Goal: Task Accomplishment & Management: Manage account settings

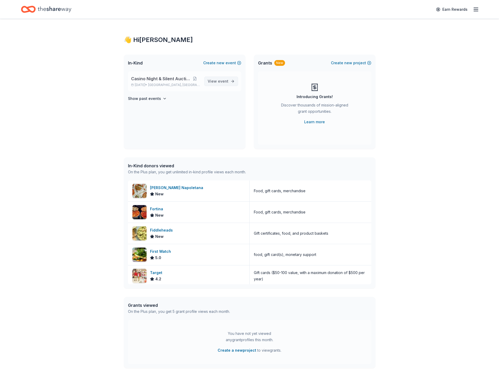
click at [216, 79] on span "View event" at bounding box center [218, 81] width 21 height 6
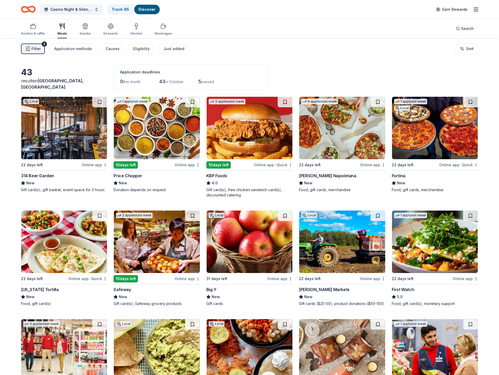
click at [50, 86] on span "[GEOGRAPHIC_DATA], [GEOGRAPHIC_DATA]" at bounding box center [52, 84] width 63 height 12
click at [30, 48] on button "Filter 2" at bounding box center [33, 49] width 24 height 10
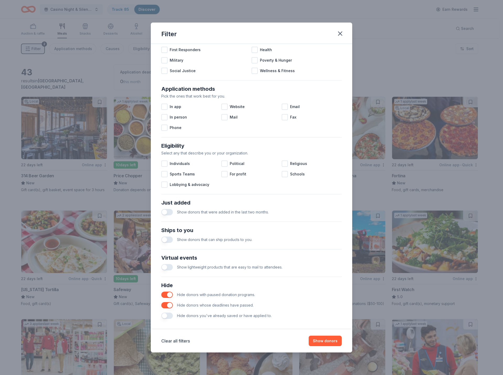
scroll to position [60, 0]
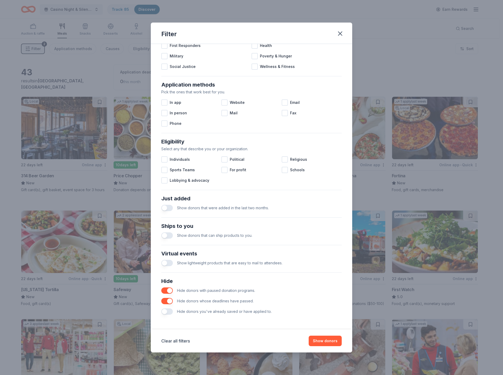
click at [166, 236] on button "button" at bounding box center [167, 236] width 12 height 6
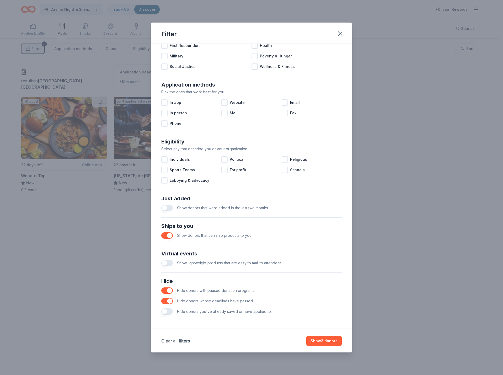
click at [167, 238] on button "button" at bounding box center [167, 236] width 12 height 6
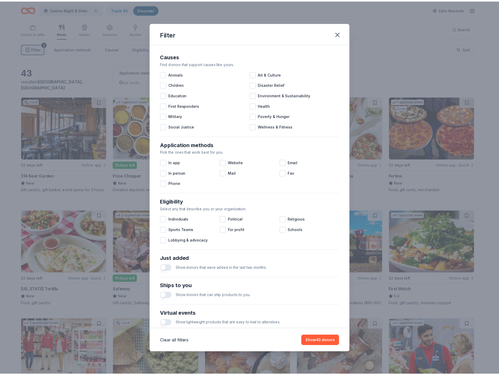
scroll to position [60, 0]
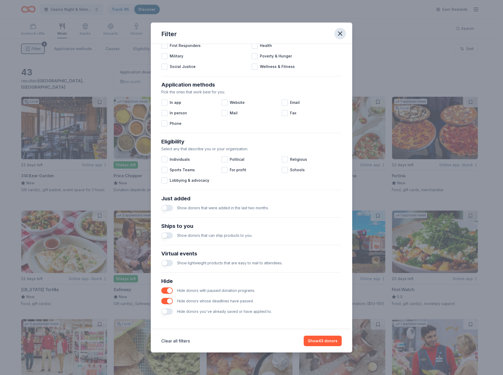
click at [342, 31] on icon "button" at bounding box center [340, 33] width 7 height 7
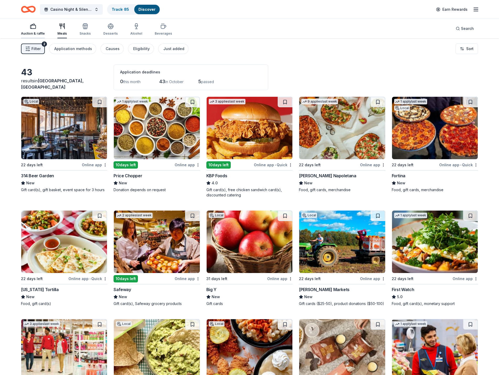
click at [28, 27] on div "button" at bounding box center [33, 26] width 24 height 6
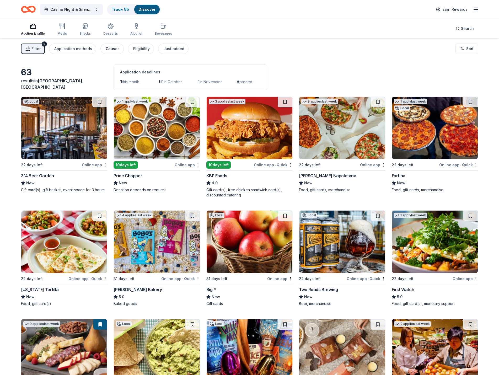
click at [106, 48] on div "Causes" at bounding box center [113, 49] width 14 height 6
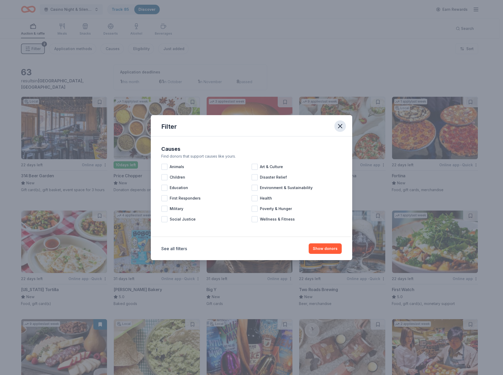
click at [342, 126] on icon "button" at bounding box center [340, 126] width 7 height 7
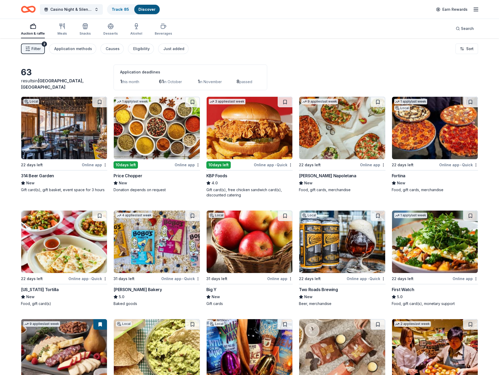
click at [232, 31] on div "Auction & raffle Meals Snacks Desserts Alcohol Beverages Search" at bounding box center [250, 28] width 458 height 19
click at [242, 48] on div "Filter 2 Application methods Causes Eligibility Just added Sort" at bounding box center [249, 48] width 499 height 21
click at [271, 54] on div "Filter 2 Application methods Causes Eligibility Just added Sort" at bounding box center [249, 48] width 499 height 21
click at [476, 8] on icon "button" at bounding box center [476, 9] width 6 height 6
click at [411, 40] on link "Account" at bounding box center [413, 40] width 17 height 5
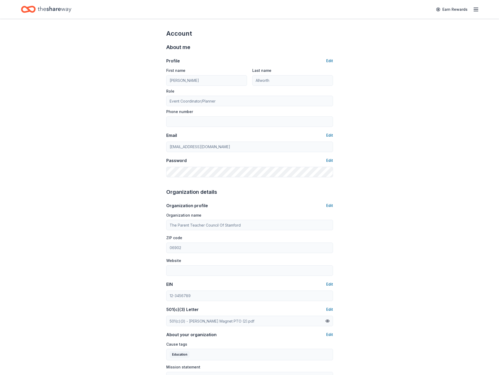
click at [477, 9] on line "button" at bounding box center [476, 9] width 4 height 0
click at [412, 68] on span "Billing Plus" at bounding box center [417, 66] width 25 height 6
